Goal: Find specific page/section

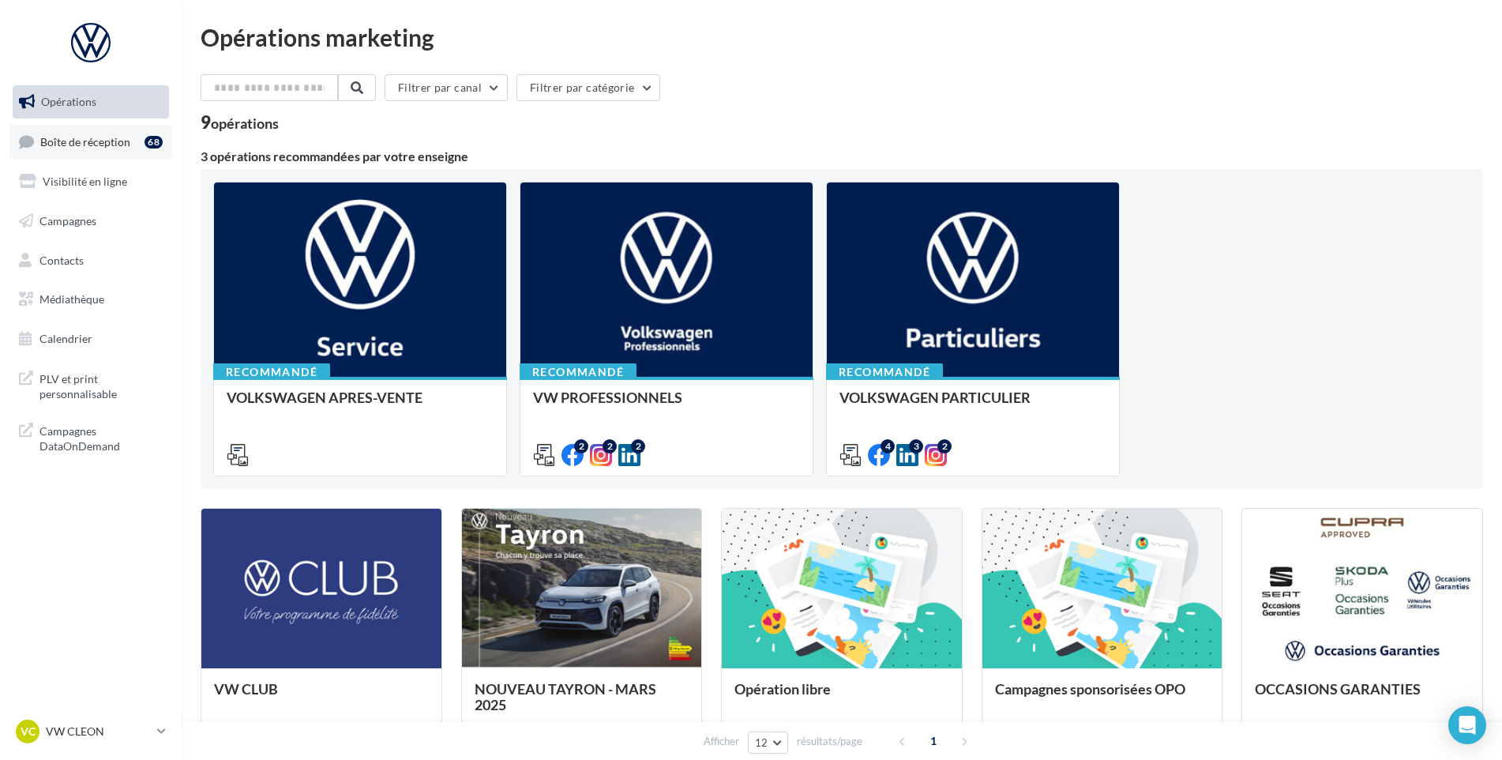
click at [63, 154] on link "Boîte de réception 68" at bounding box center [90, 142] width 163 height 34
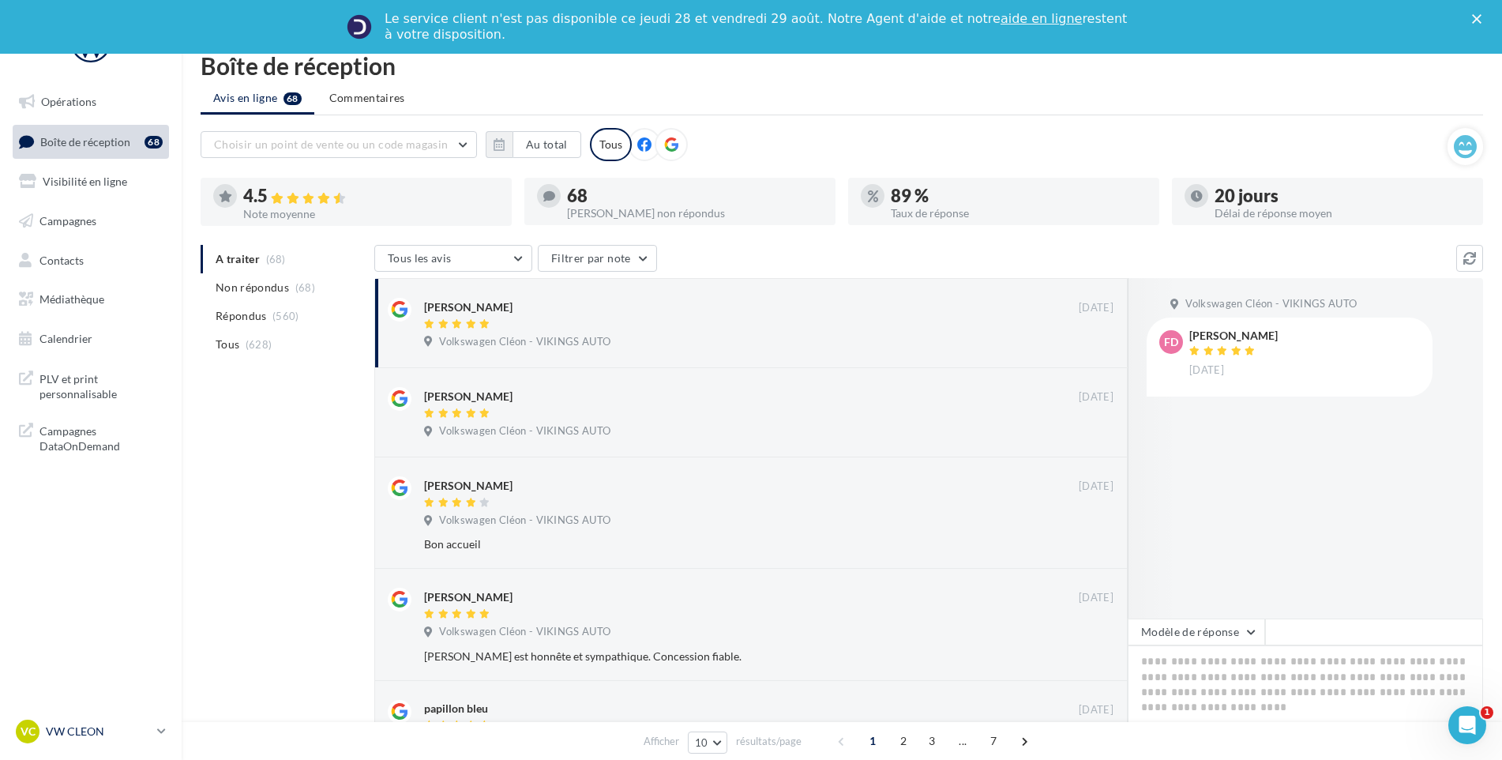
click at [120, 733] on p "VW CLEON" at bounding box center [98, 731] width 105 height 16
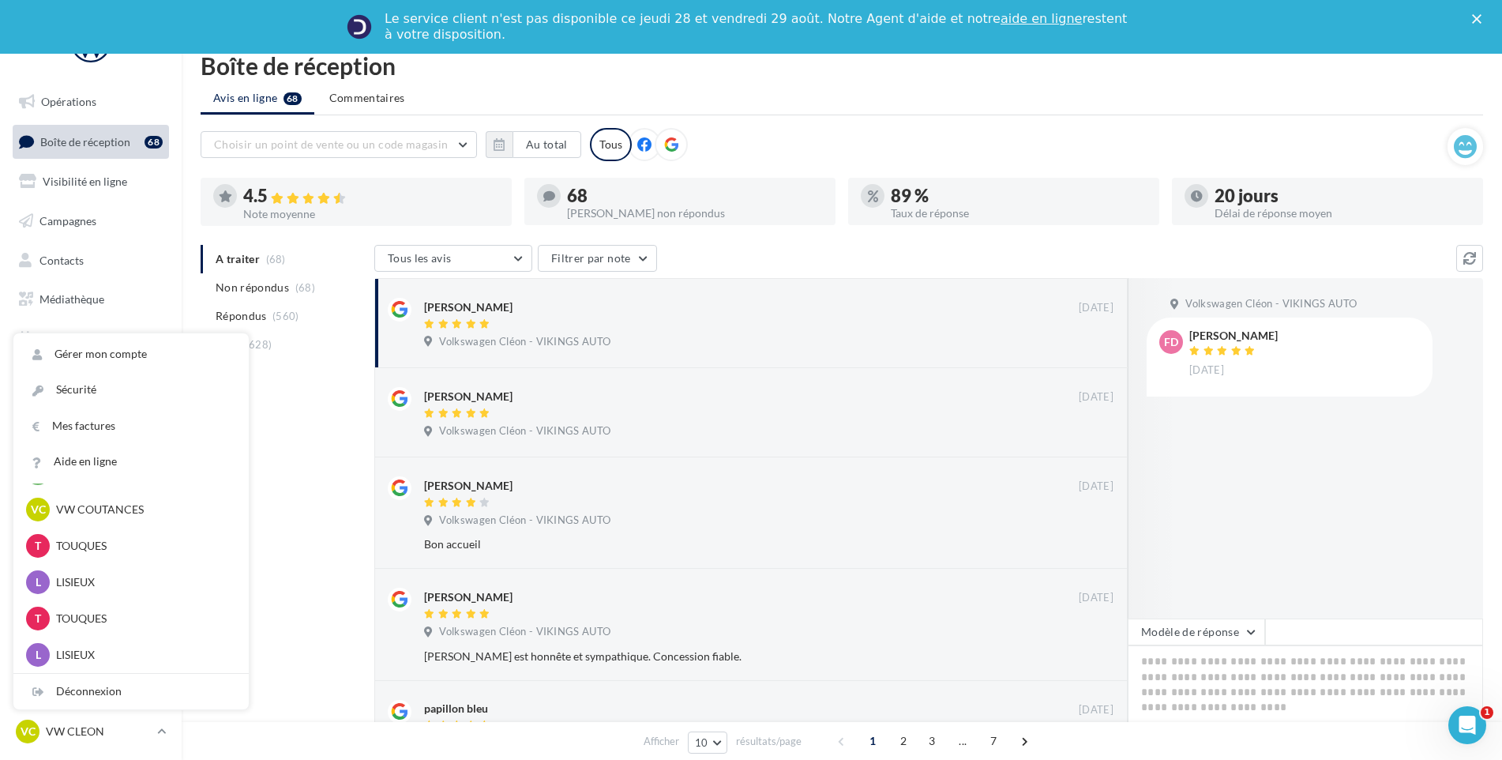
scroll to position [430, 0]
click at [142, 588] on p "VW COUTANCES" at bounding box center [143, 589] width 174 height 16
